Goal: Find specific page/section: Find specific page/section

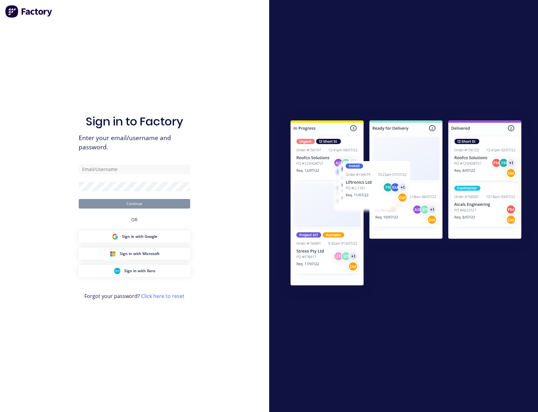
click at [133, 176] on form "Continue" at bounding box center [135, 187] width 112 height 44
click at [135, 169] on input "text" at bounding box center [135, 170] width 112 height 10
type input "[EMAIL_ADDRESS][DOMAIN_NAME]"
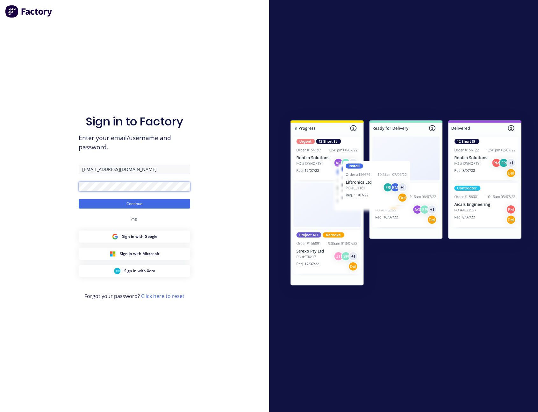
click at [79, 199] on button "Continue" at bounding box center [135, 204] width 112 height 10
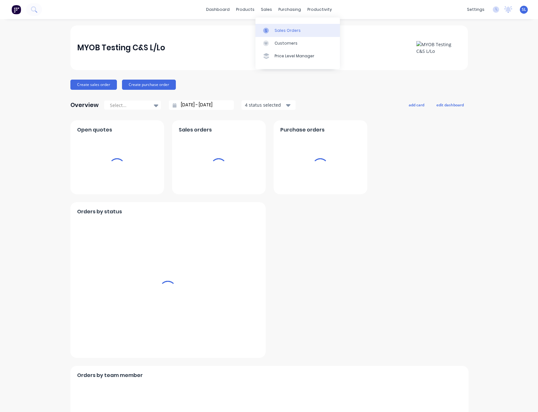
click at [267, 29] on icon at bounding box center [266, 31] width 6 height 6
